Goal: Information Seeking & Learning: Learn about a topic

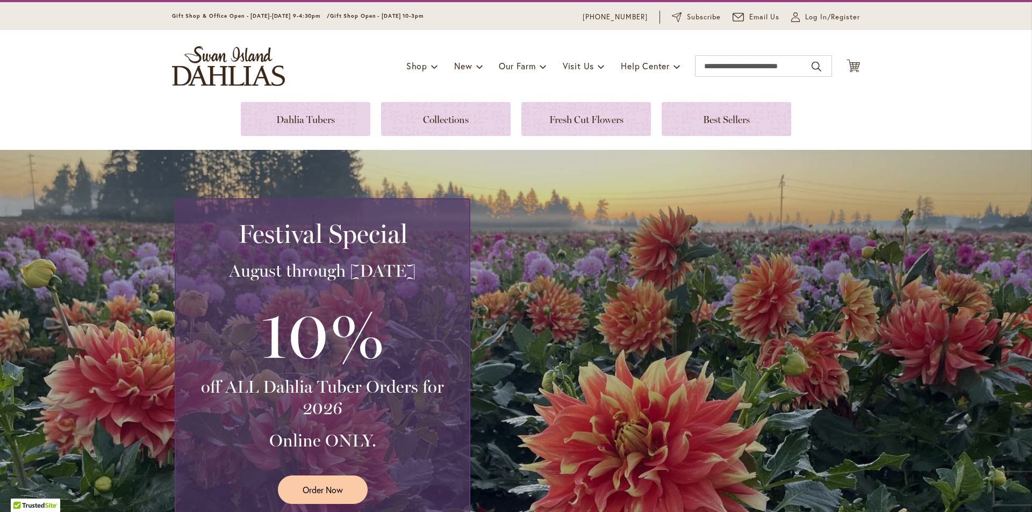
scroll to position [20, 0]
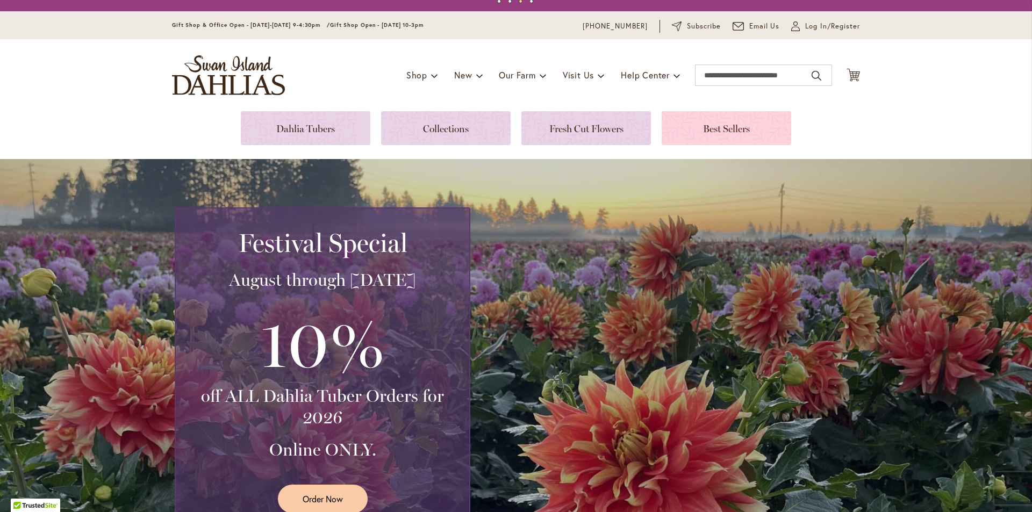
click at [727, 130] on link at bounding box center [727, 128] width 130 height 34
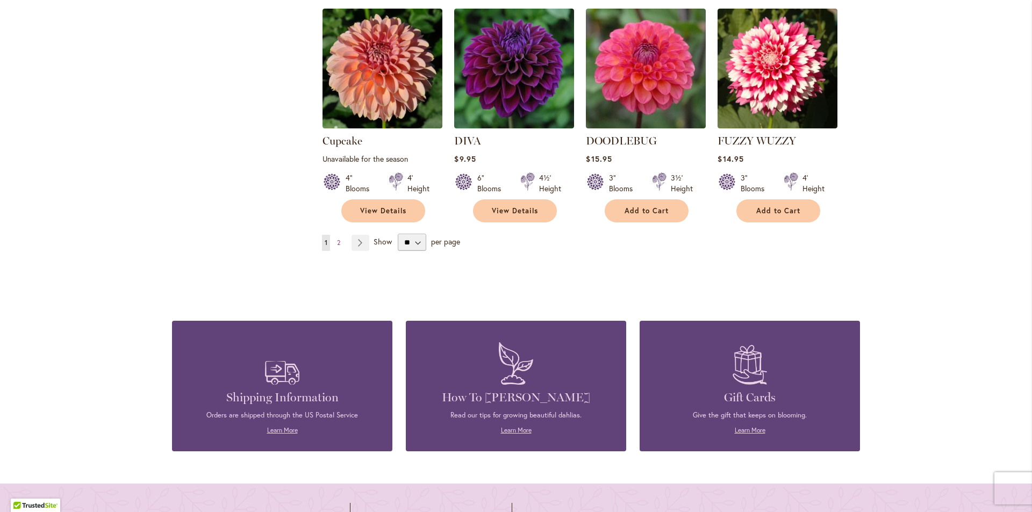
scroll to position [968, 0]
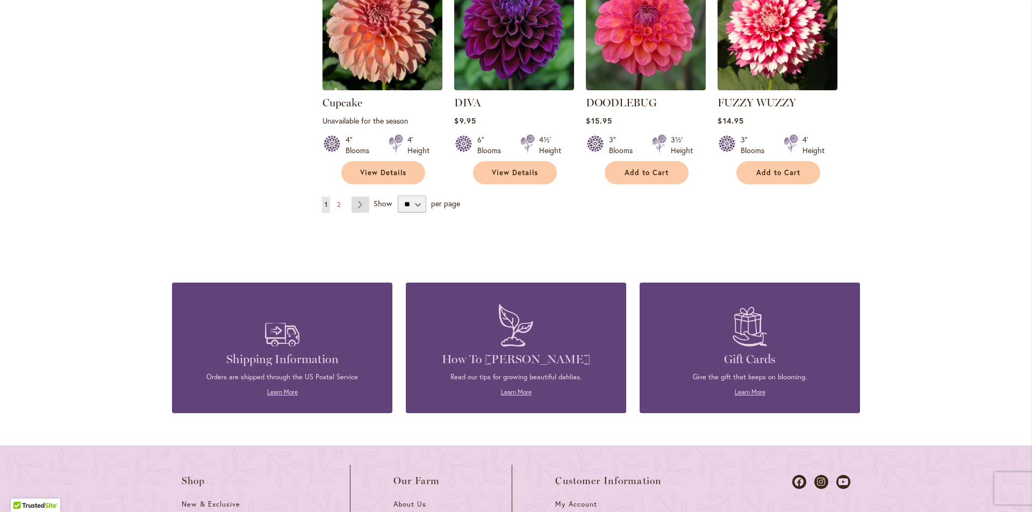
click at [355, 197] on link "Page Next" at bounding box center [361, 205] width 18 height 16
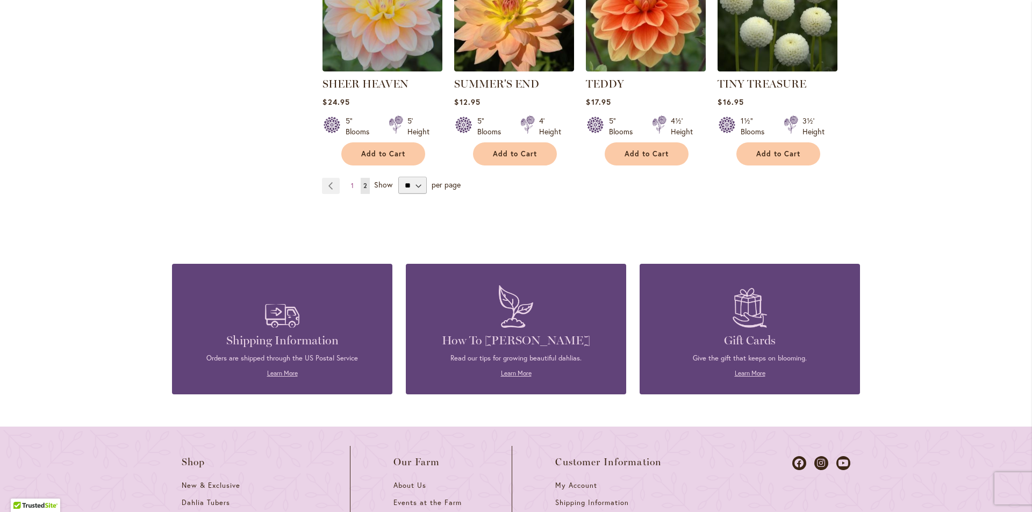
scroll to position [934, 0]
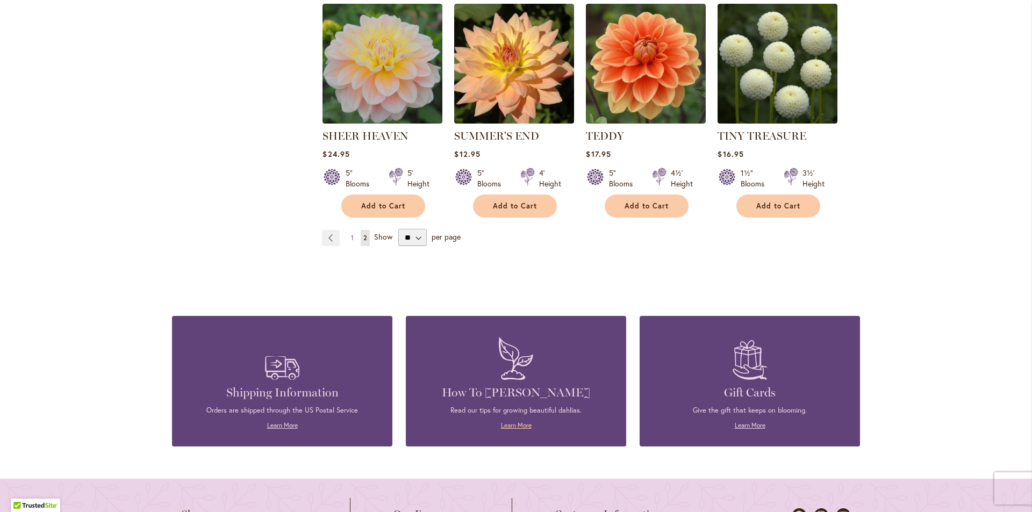
click at [510, 423] on link "Learn More" at bounding box center [516, 425] width 31 height 8
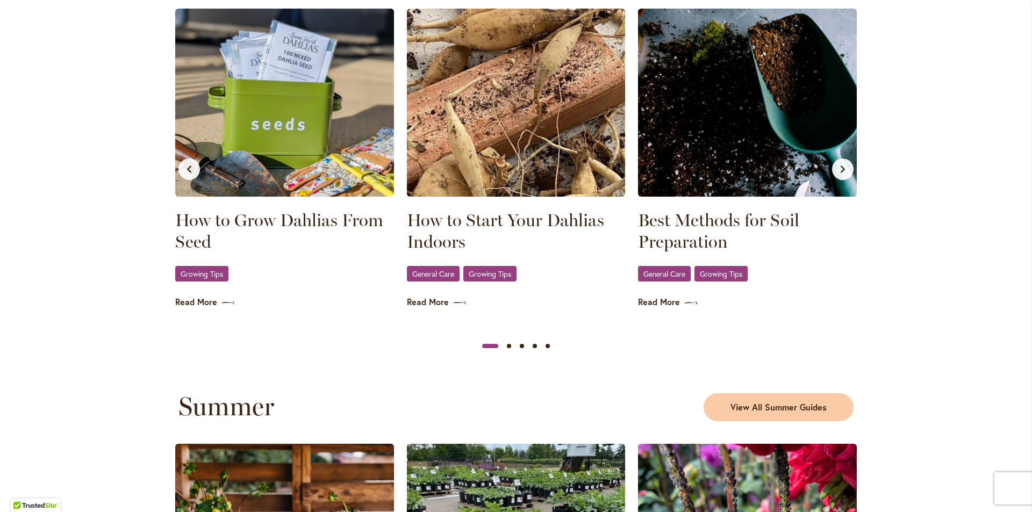
scroll to position [699, 0]
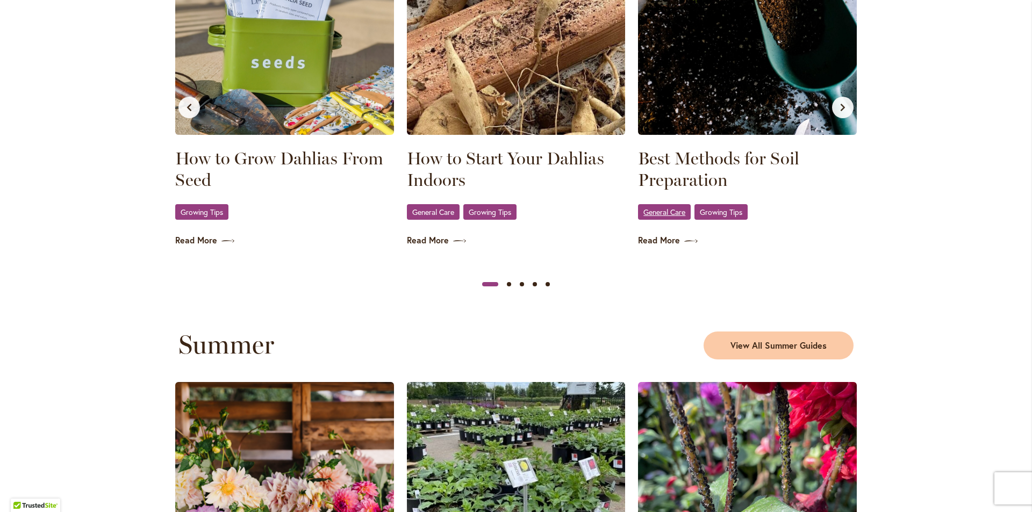
click at [665, 211] on span "General Care" at bounding box center [665, 212] width 42 height 7
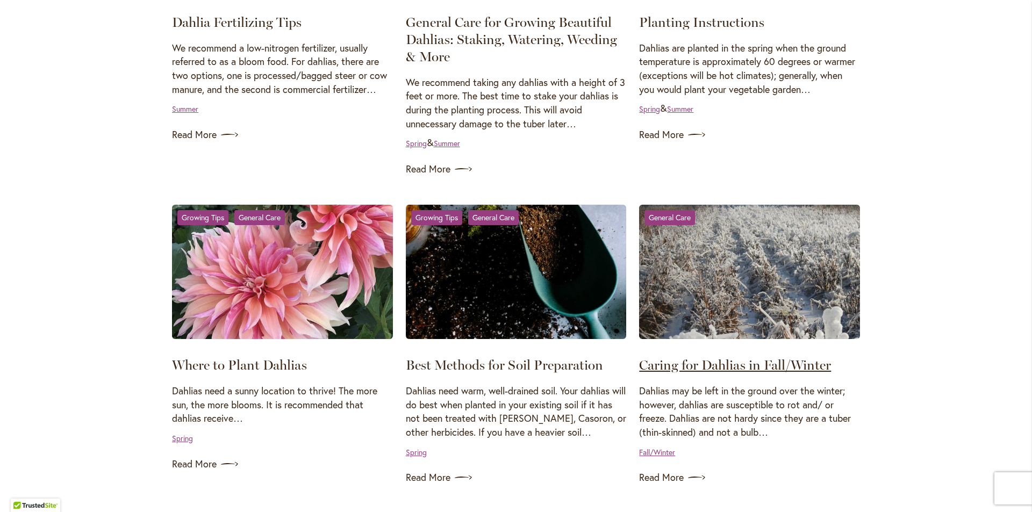
scroll to position [699, 0]
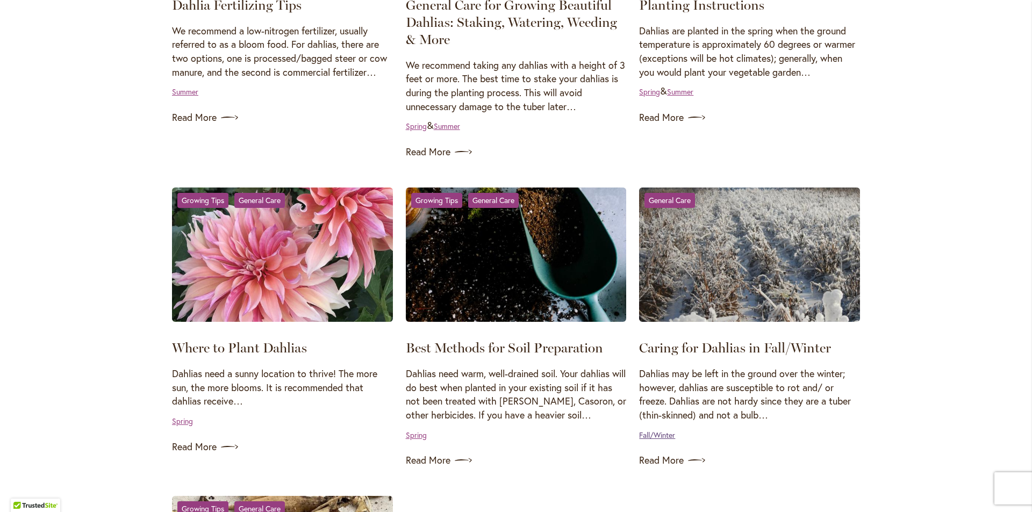
click at [658, 434] on link "Fall/Winter" at bounding box center [657, 435] width 36 height 10
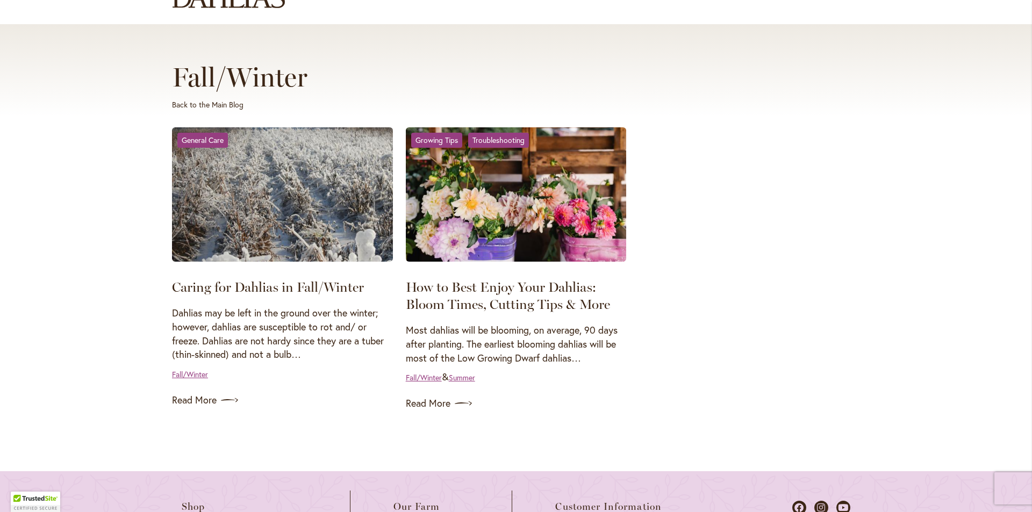
scroll to position [128, 0]
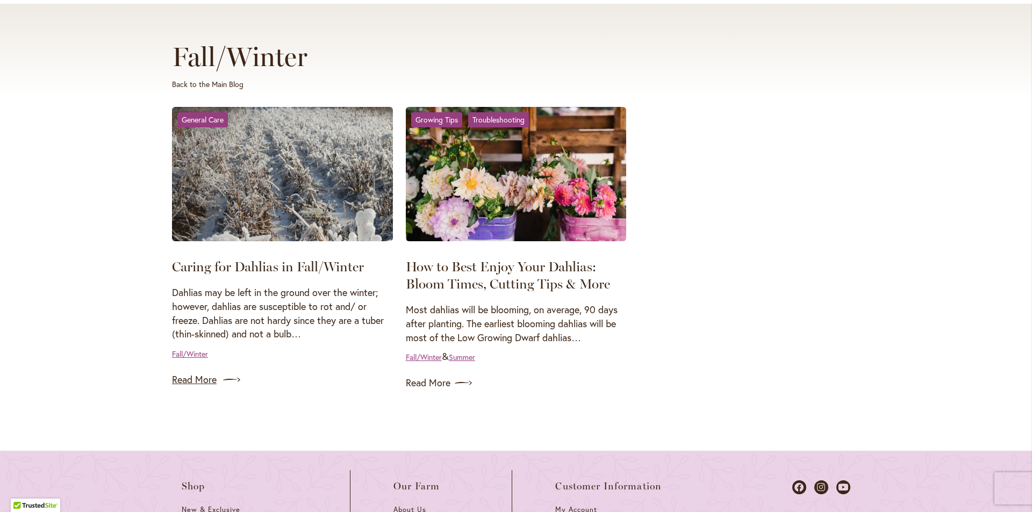
click at [194, 376] on link "Read More" at bounding box center [282, 379] width 221 height 17
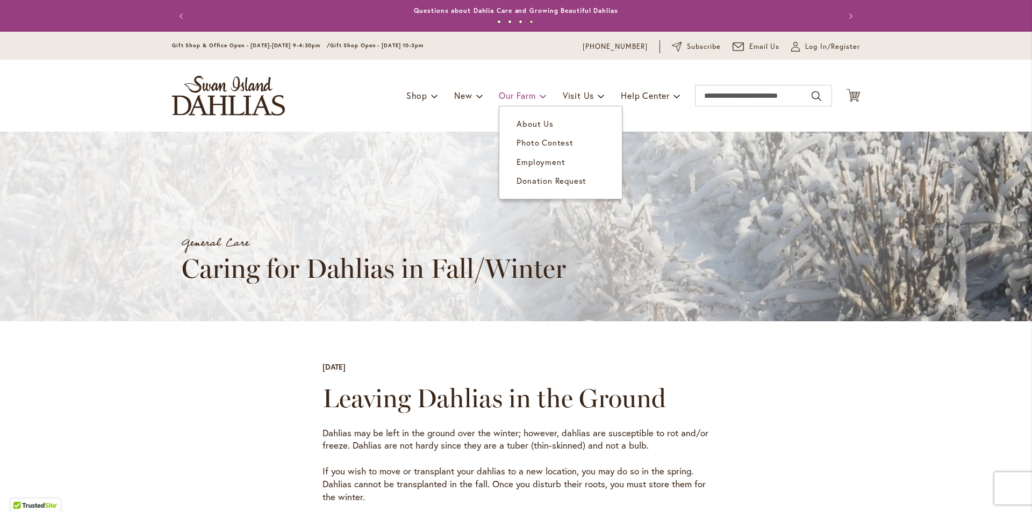
click at [532, 93] on link "Our Farm" at bounding box center [522, 95] width 47 height 20
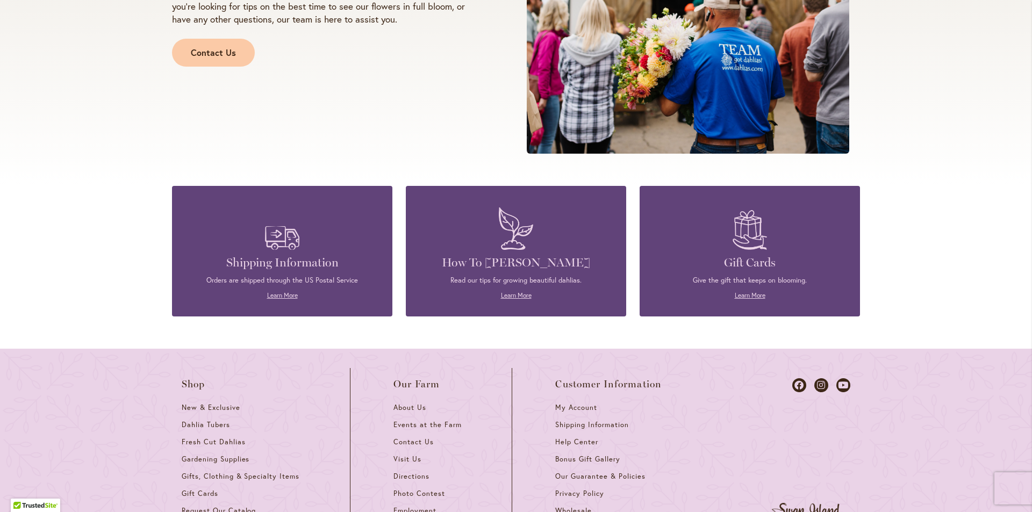
scroll to position [1375, 0]
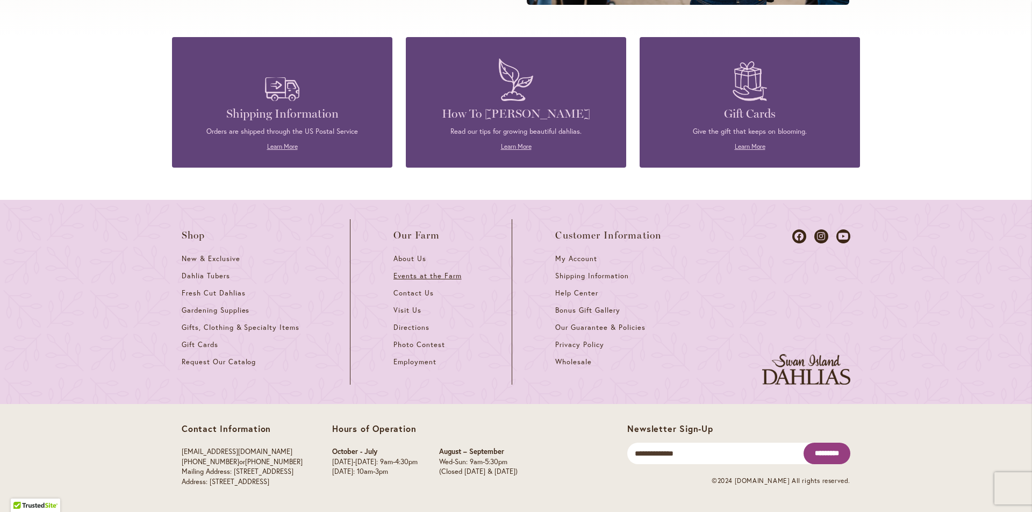
click at [411, 275] on span "Events at the Farm" at bounding box center [428, 276] width 68 height 9
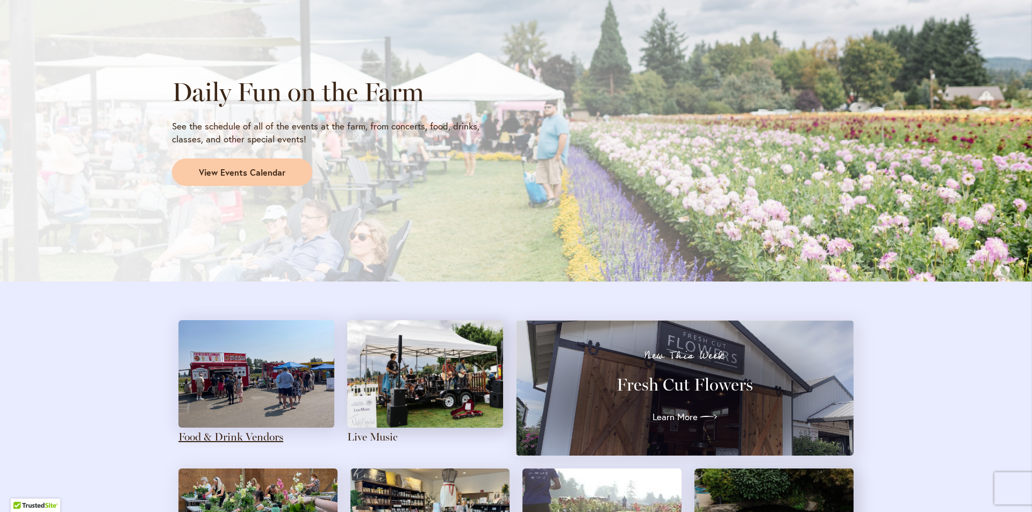
scroll to position [860, 0]
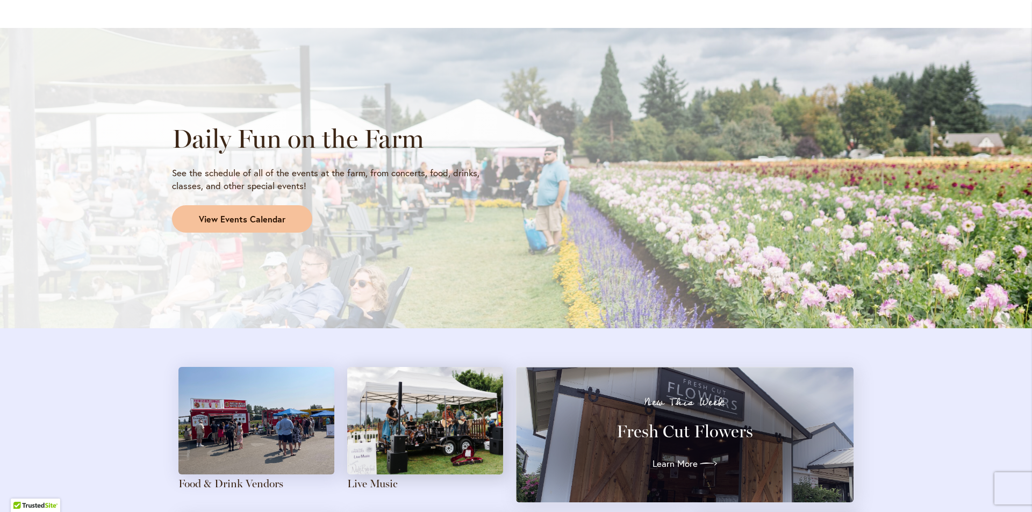
click at [240, 215] on span "View Events Calendar" at bounding box center [242, 219] width 87 height 12
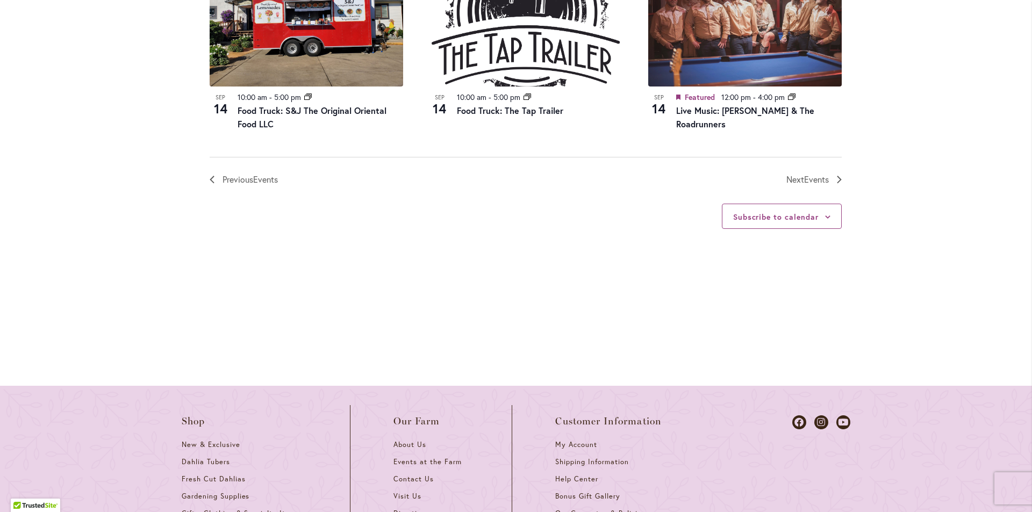
scroll to position [1344, 0]
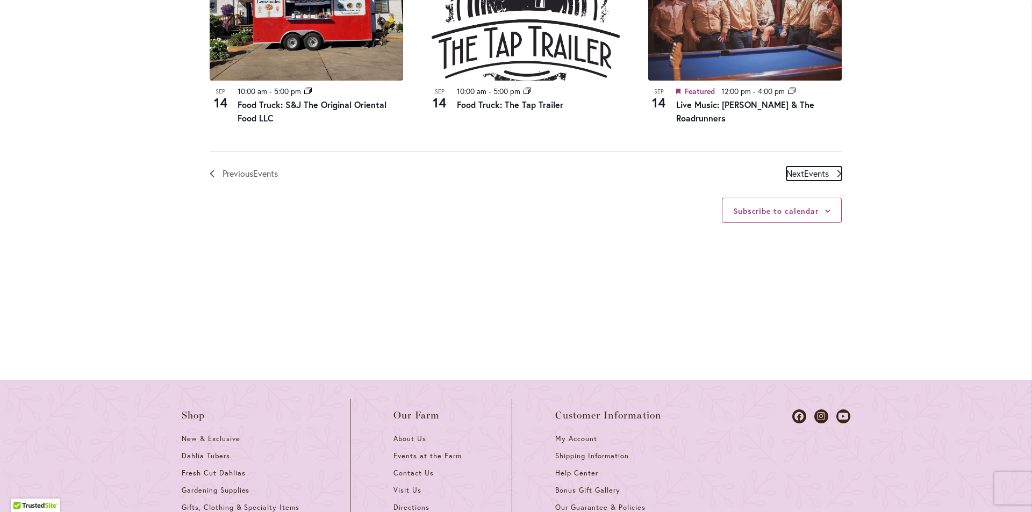
click at [810, 168] on span "Events" at bounding box center [816, 173] width 25 height 11
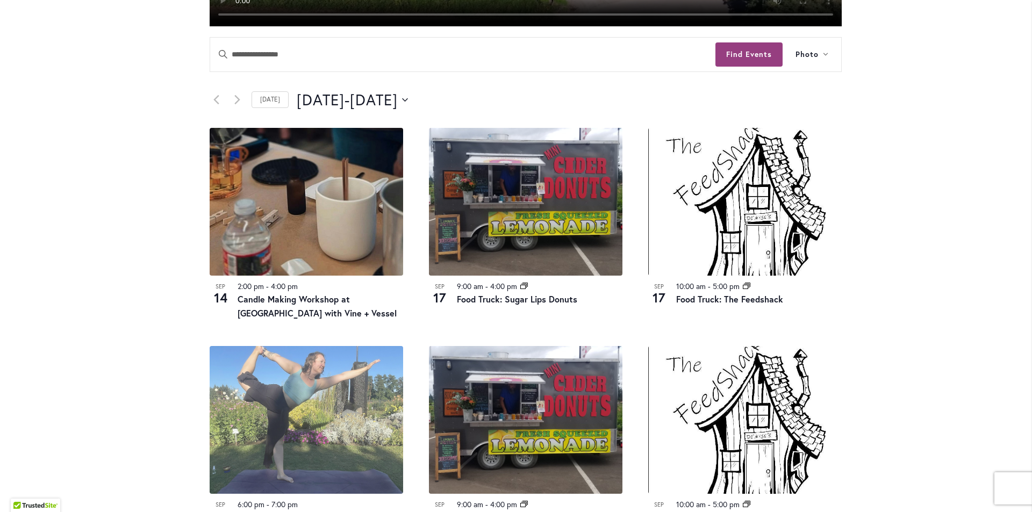
scroll to position [315, 0]
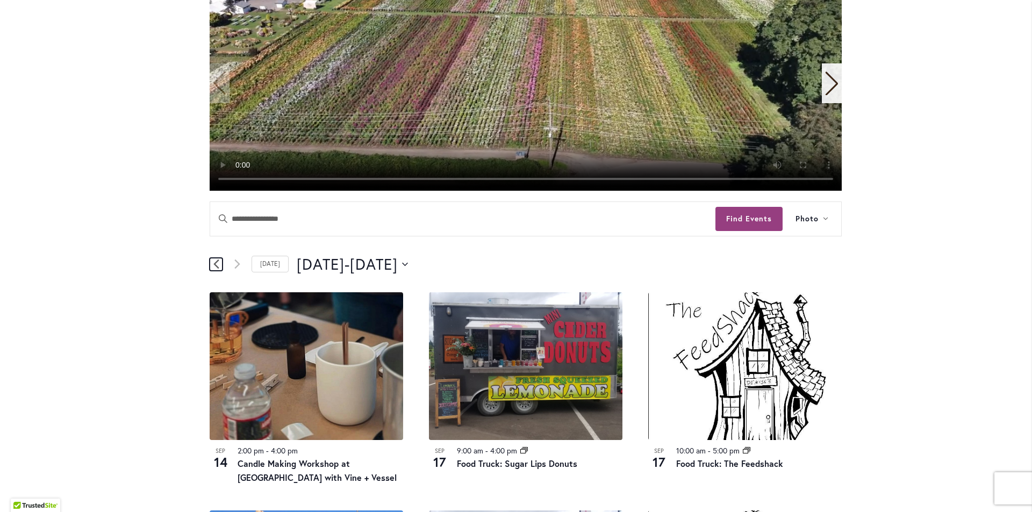
click at [213, 259] on icon "Previous Events" at bounding box center [216, 264] width 6 height 10
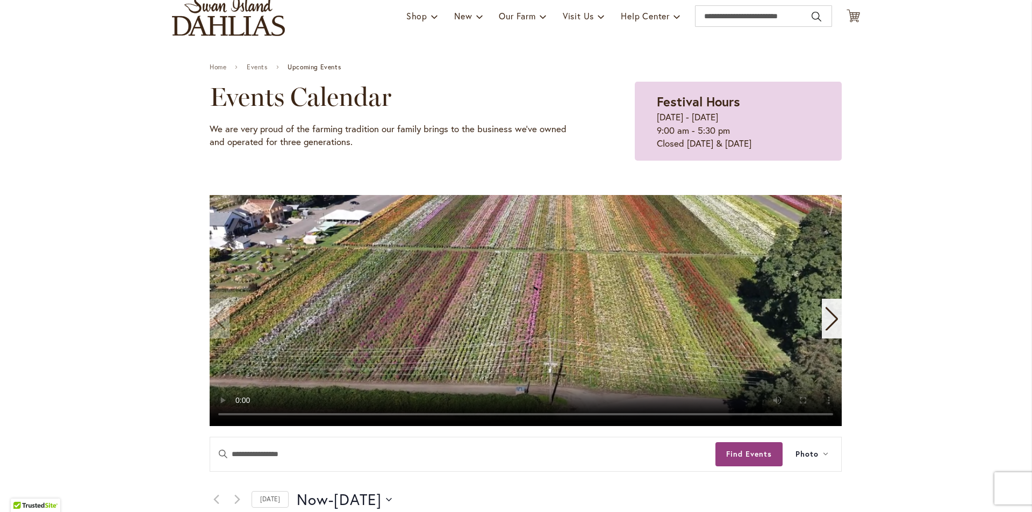
scroll to position [54, 0]
